Goal: Information Seeking & Learning: Learn about a topic

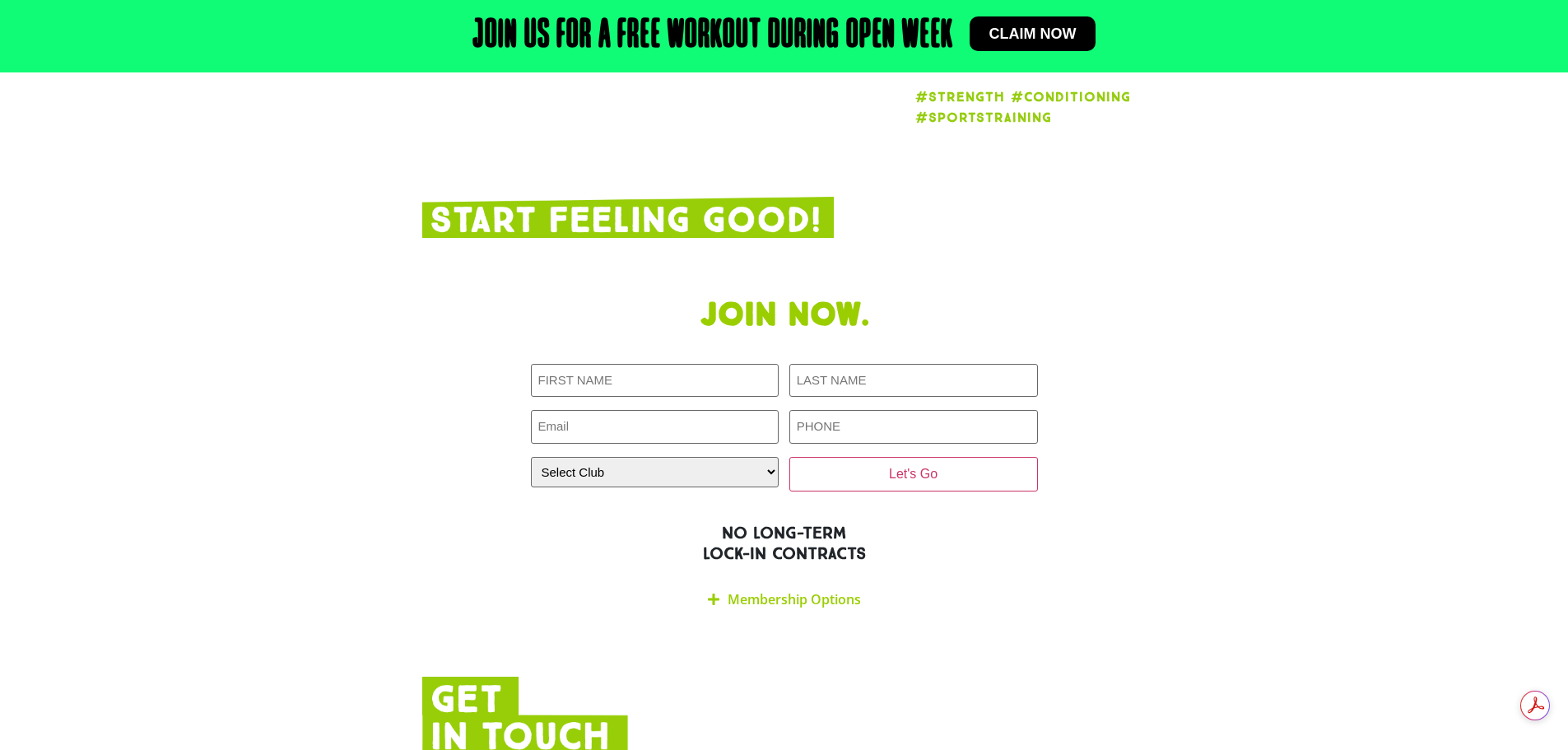
scroll to position [2831, 0]
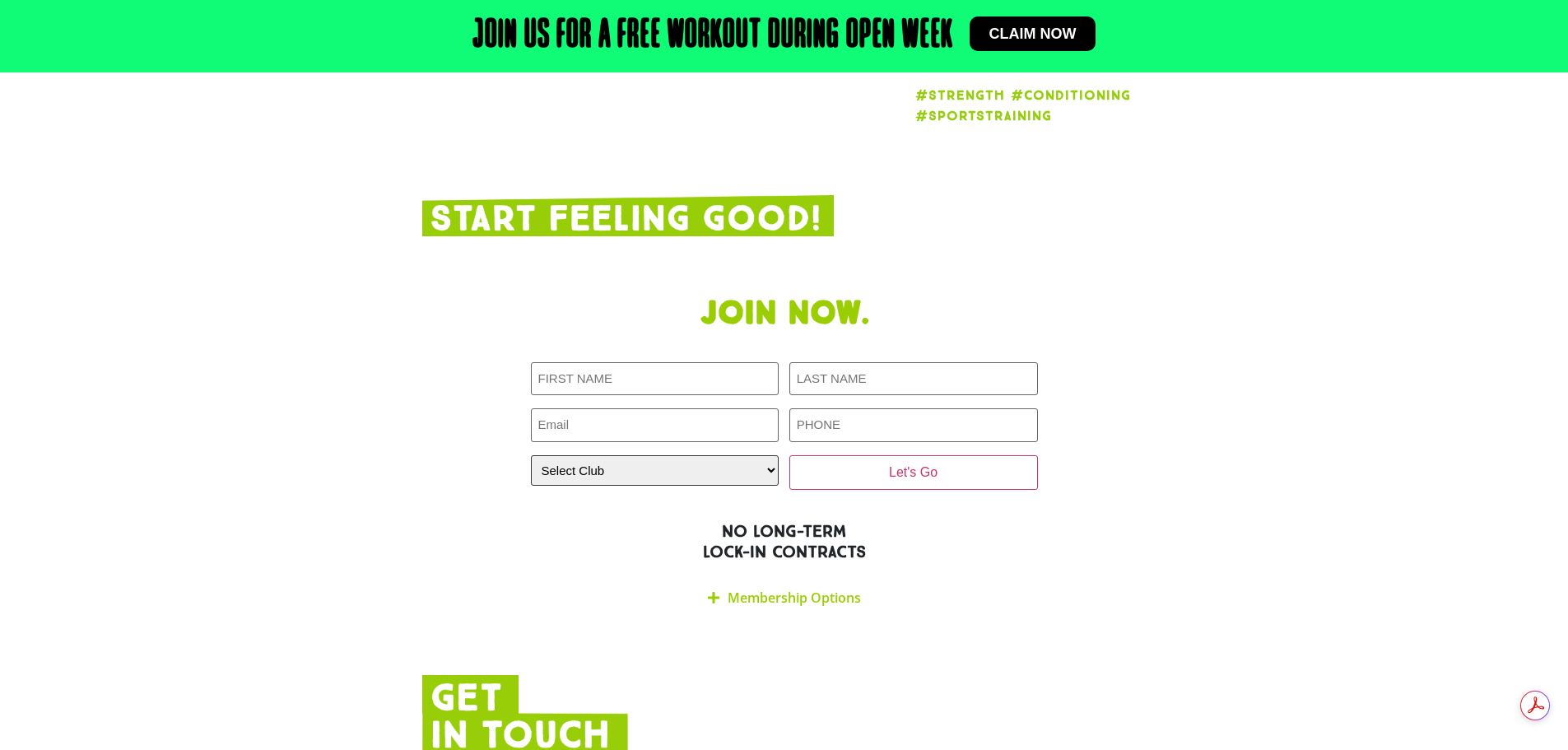
click at [766, 455] on select "Select Club Alexandra Hills Calamvale Coopers Plains Middle Park Oxenford Oxley…" at bounding box center [655, 470] width 249 height 30
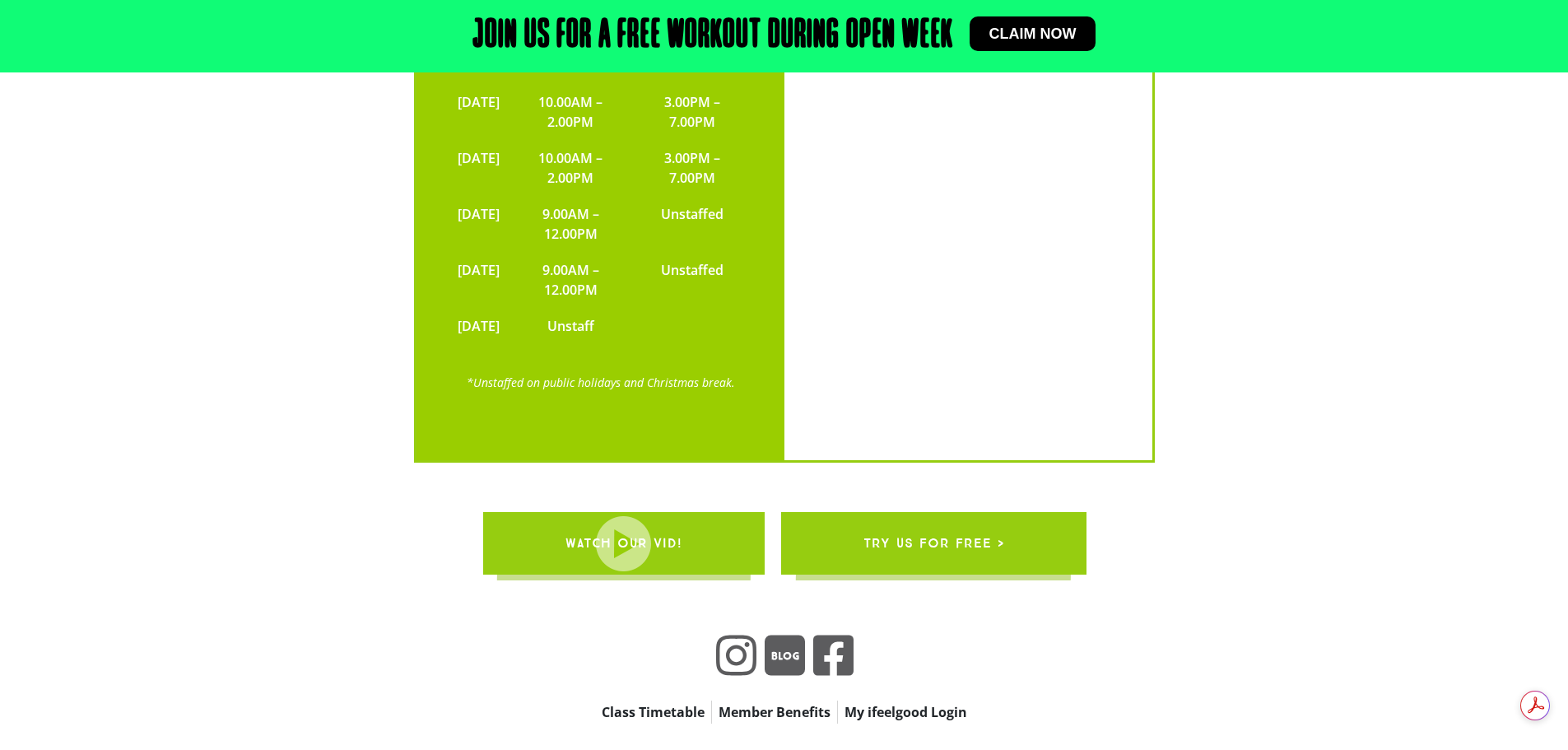
scroll to position [0, 0]
click at [784, 701] on link "Member Benefits" at bounding box center [774, 712] width 125 height 23
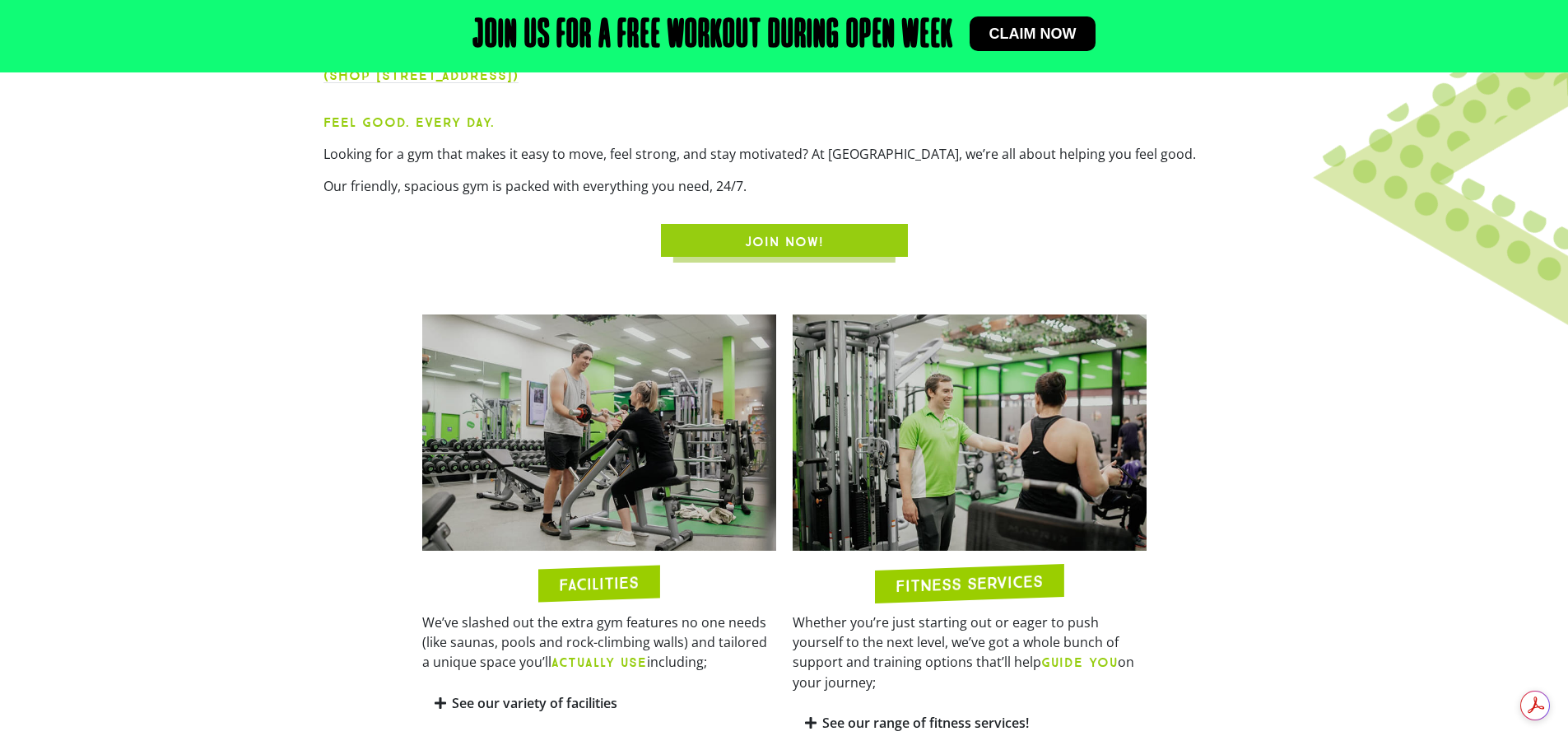
scroll to position [906, 0]
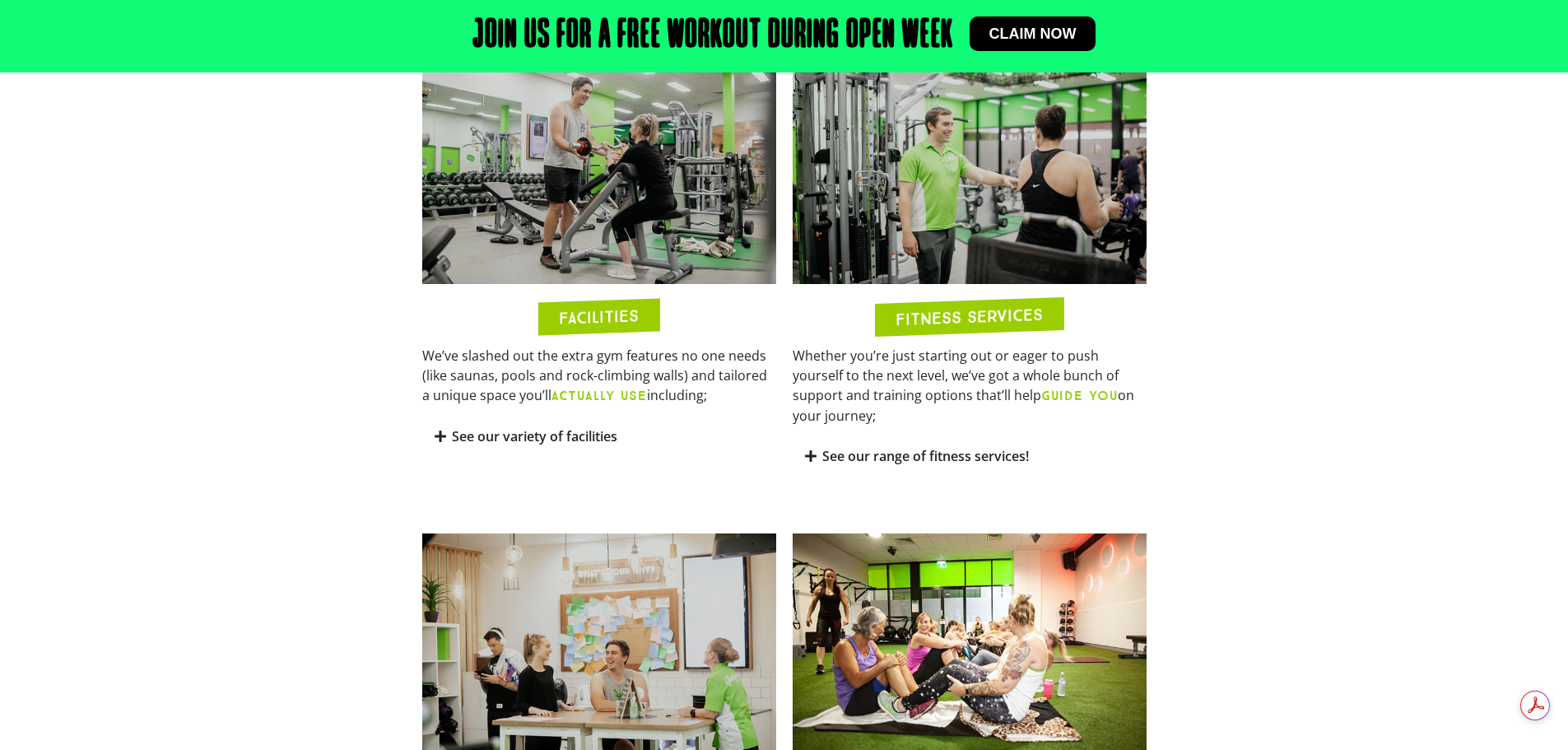
click at [533, 441] on link "See our variety of facilities" at bounding box center [535, 436] width 166 height 18
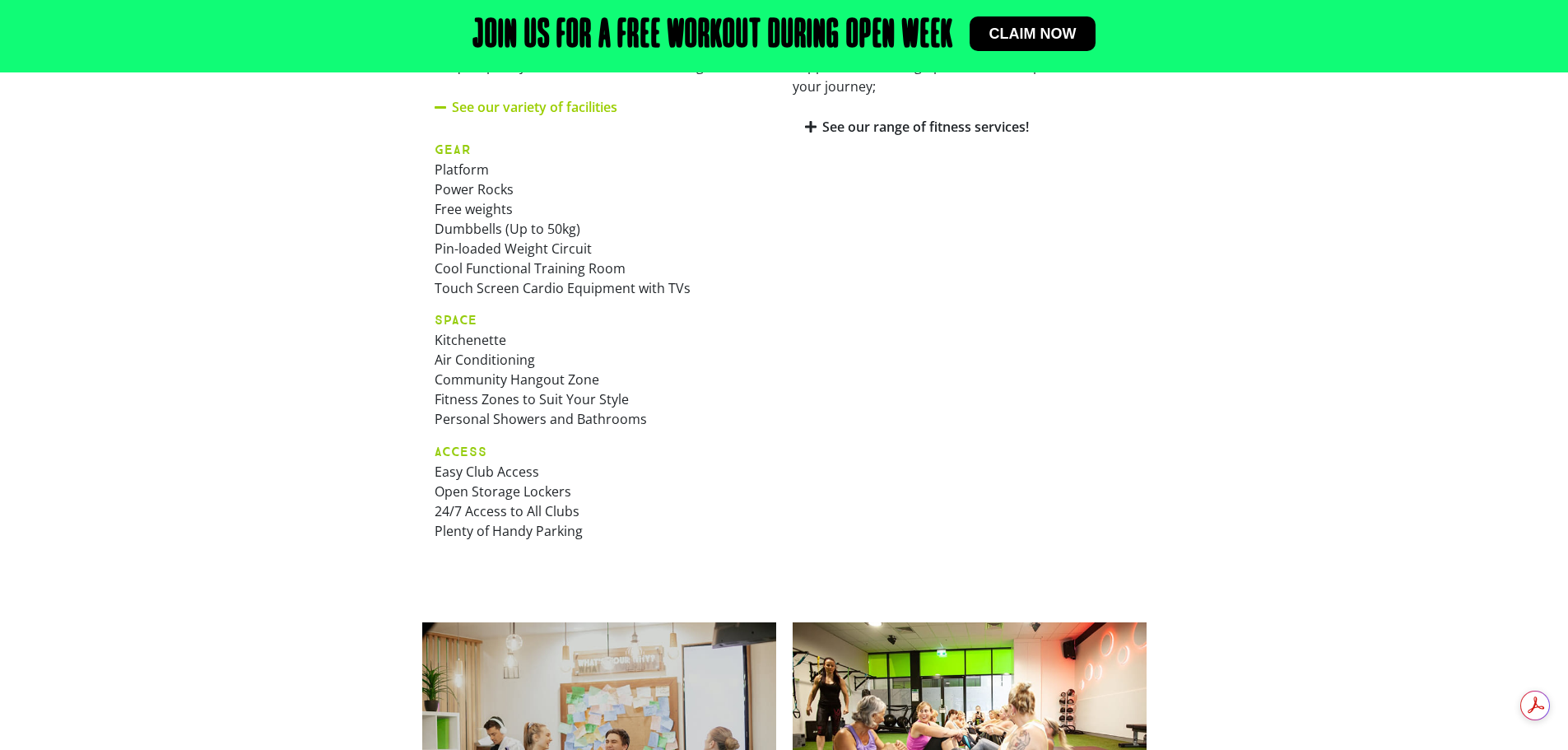
scroll to position [0, 0]
click at [830, 675] on img at bounding box center [969, 740] width 354 height 236
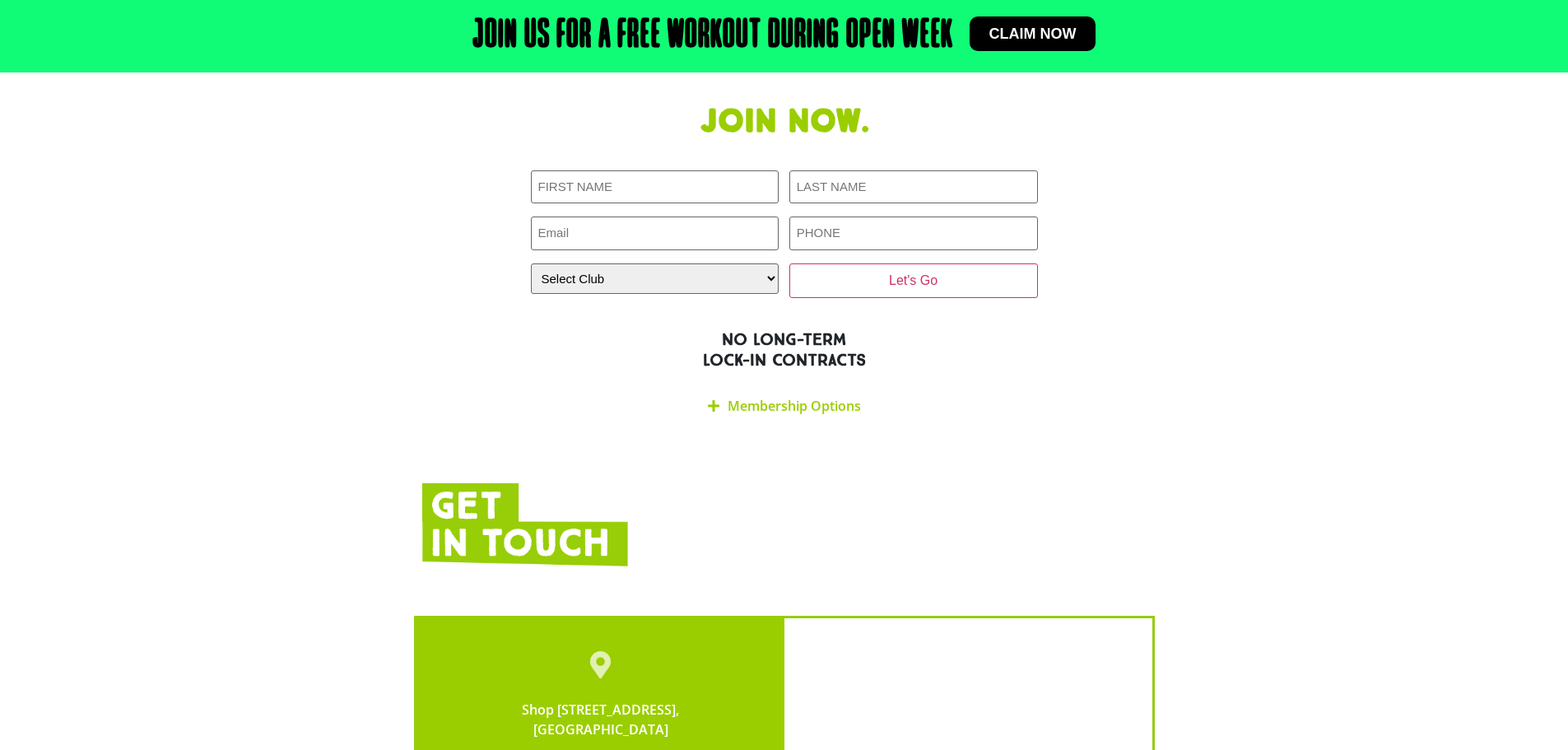
scroll to position [3457, 0]
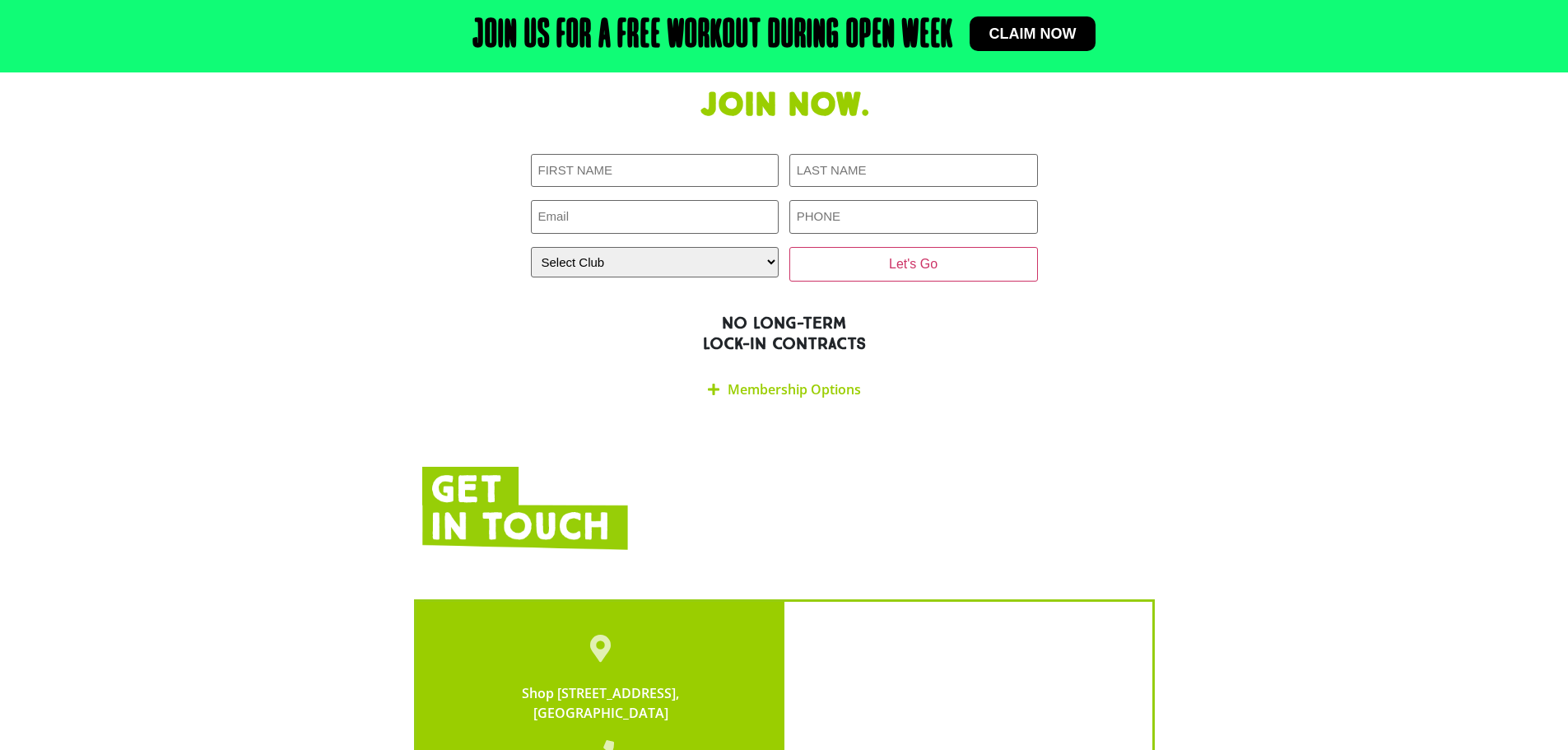
click at [716, 383] on icon at bounding box center [714, 389] width 12 height 13
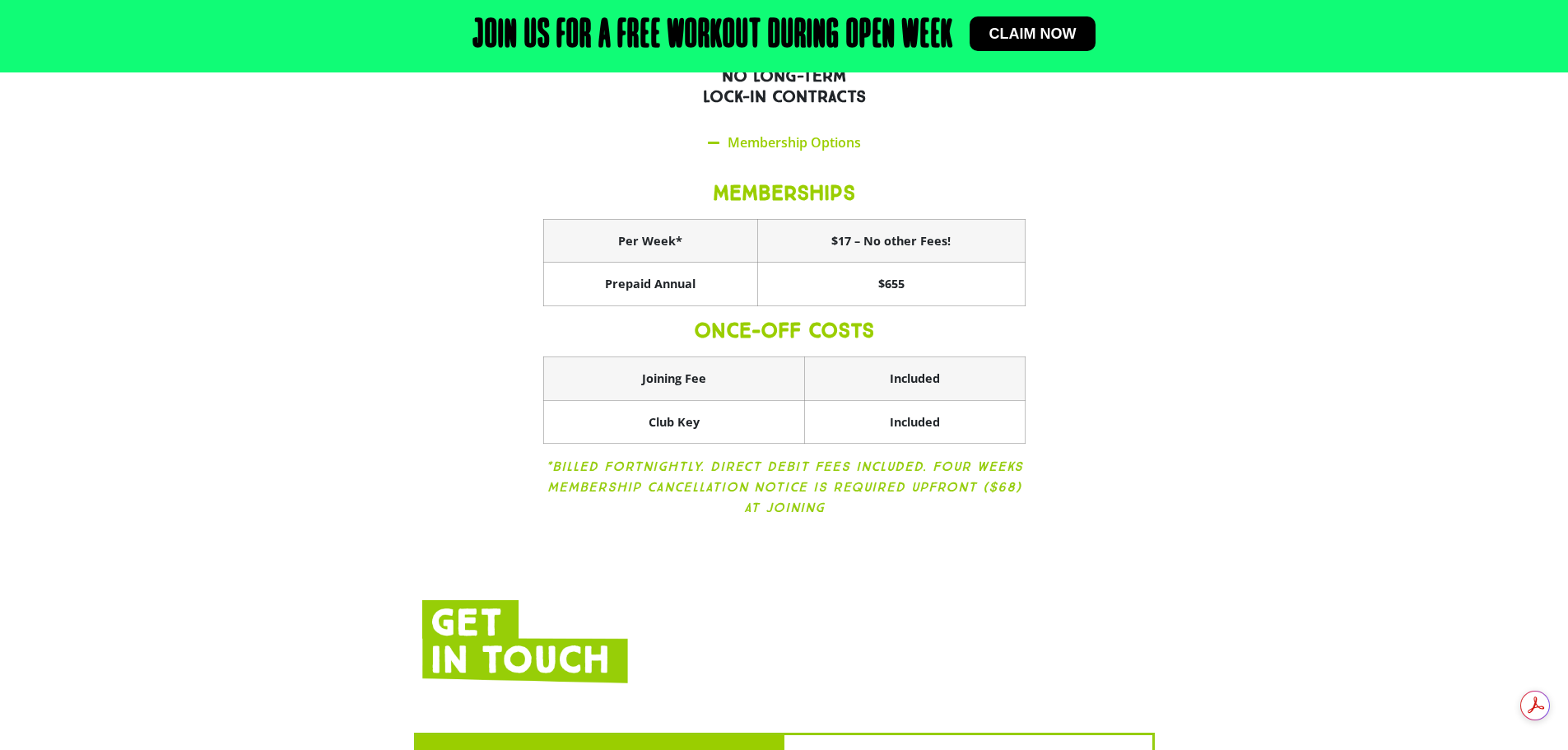
scroll to position [0, 0]
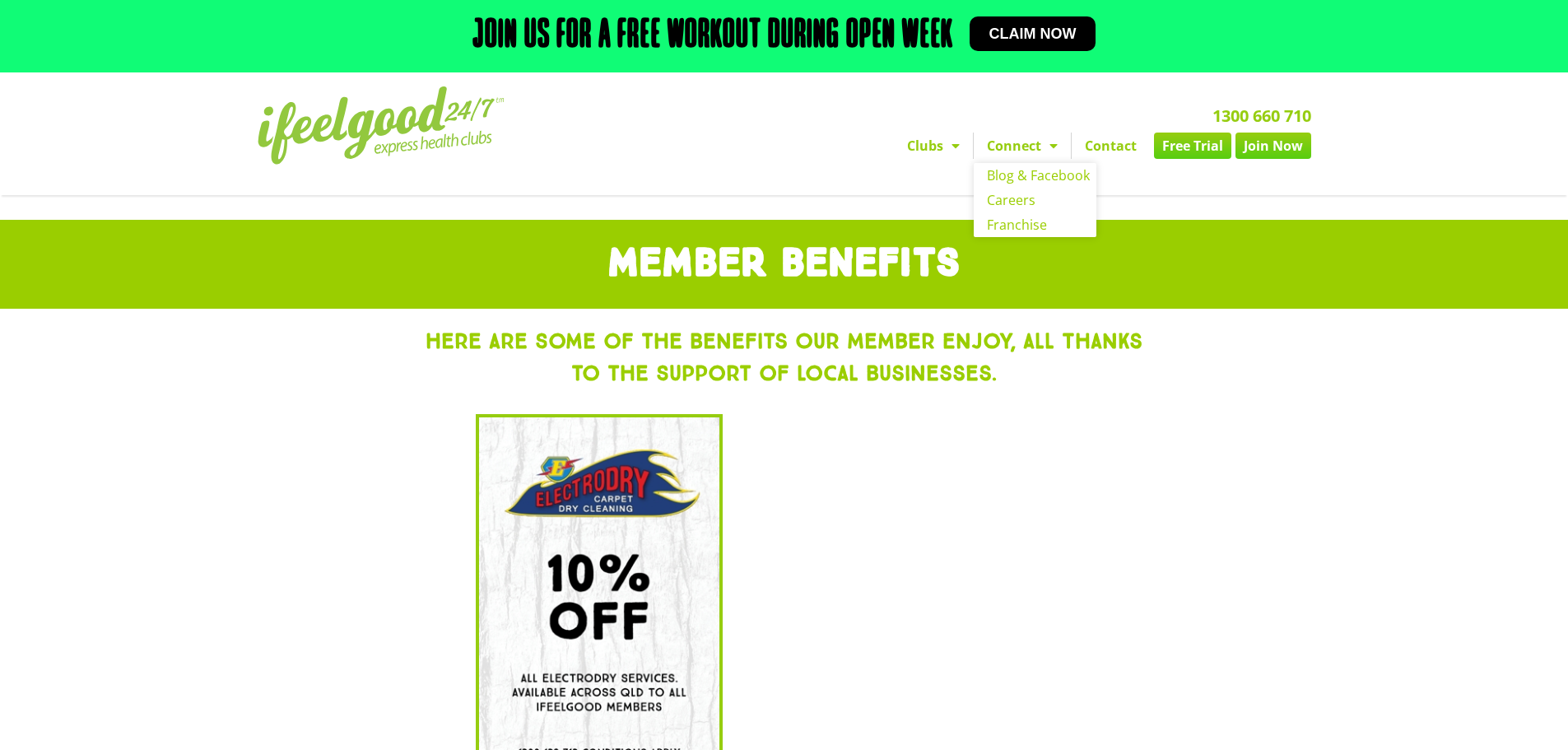
click at [1004, 146] on link "Connect" at bounding box center [1022, 145] width 97 height 26
